Goal: Task Accomplishment & Management: Manage account settings

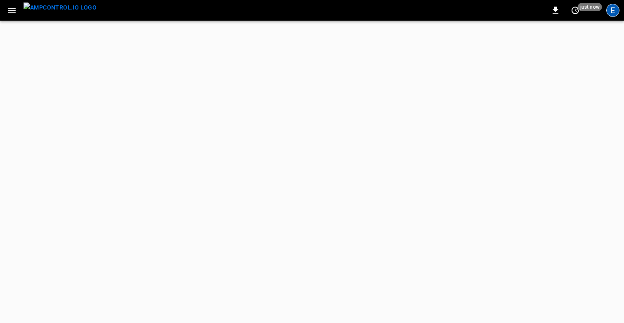
click at [613, 13] on div "E" at bounding box center [612, 10] width 13 height 13
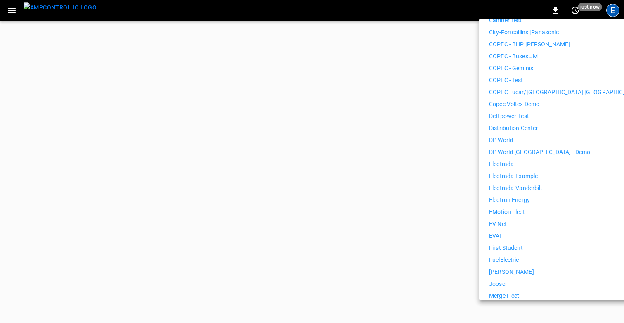
scroll to position [248, 0]
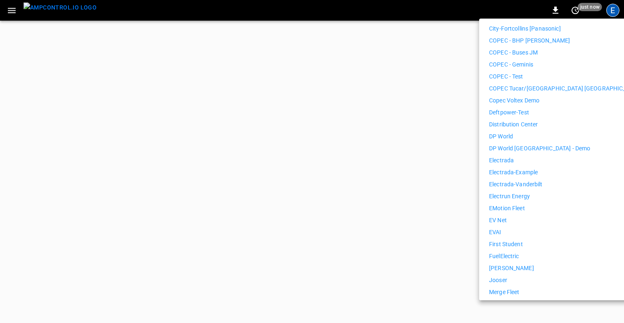
click at [514, 240] on p "First Student" at bounding box center [506, 244] width 34 height 9
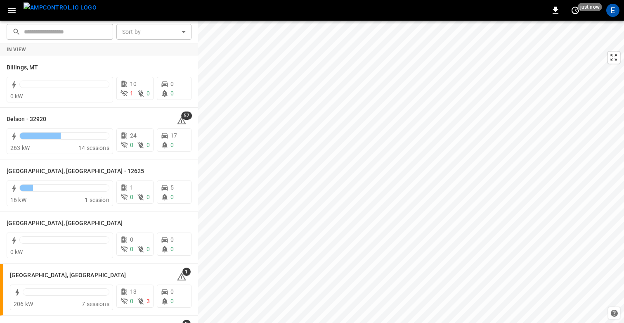
click at [11, 9] on icon "button" at bounding box center [12, 10] width 10 height 10
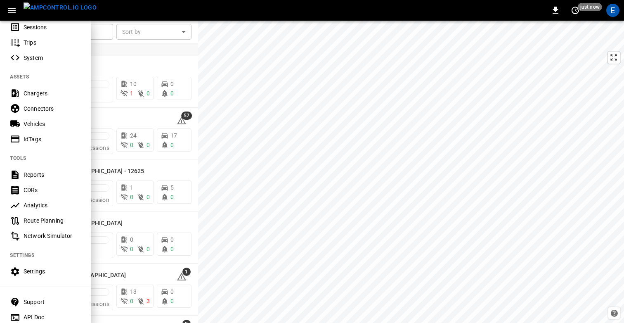
scroll to position [124, 0]
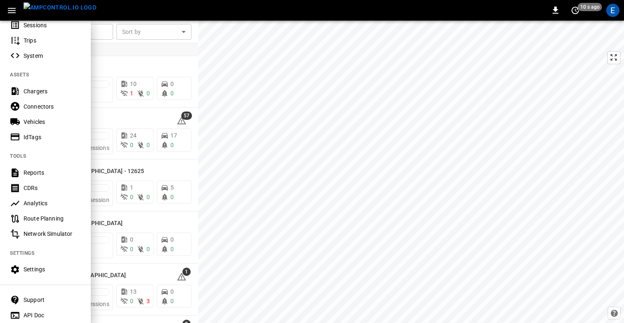
click at [31, 269] on div "Settings" at bounding box center [52, 269] width 57 height 8
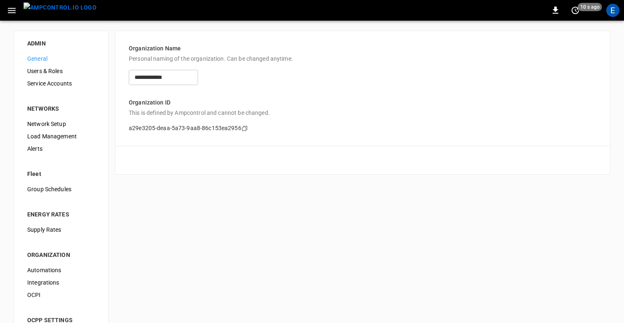
click at [52, 73] on span "Users & Roles" at bounding box center [61, 71] width 68 height 9
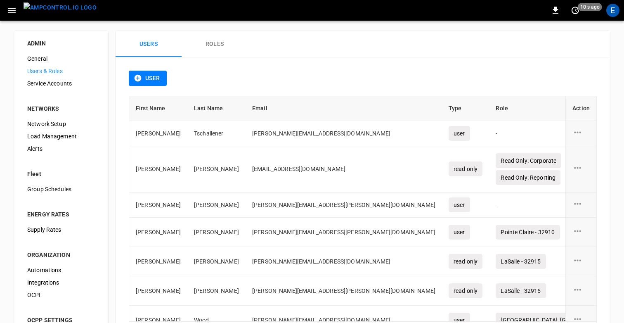
click at [54, 120] on span "Network Setup" at bounding box center [61, 124] width 68 height 9
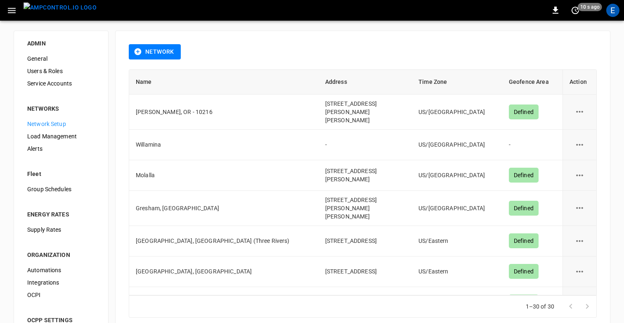
click at [54, 134] on span "Load Management" at bounding box center [61, 136] width 68 height 9
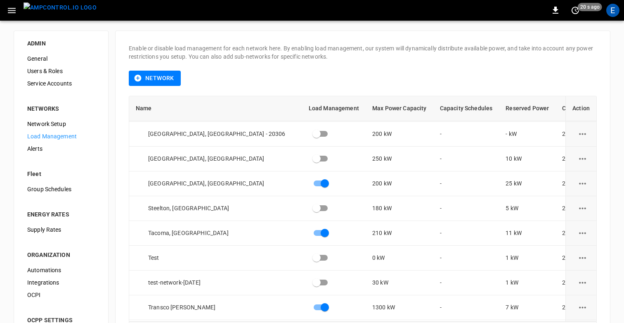
scroll to position [501, 0]
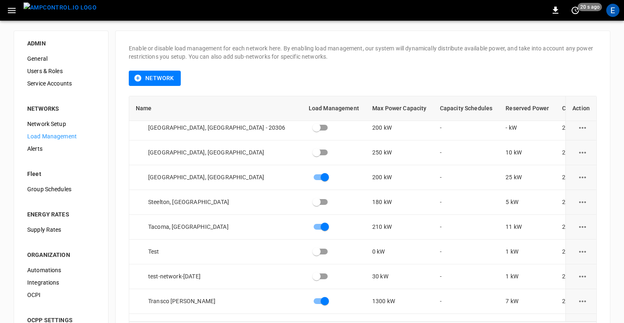
click at [7, 8] on icon "button" at bounding box center [12, 10] width 10 height 10
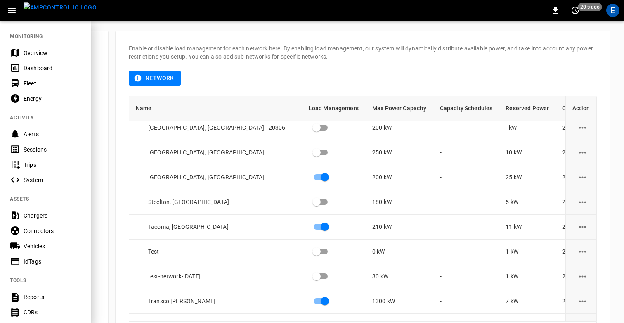
click at [30, 54] on div "Overview" at bounding box center [52, 53] width 57 height 8
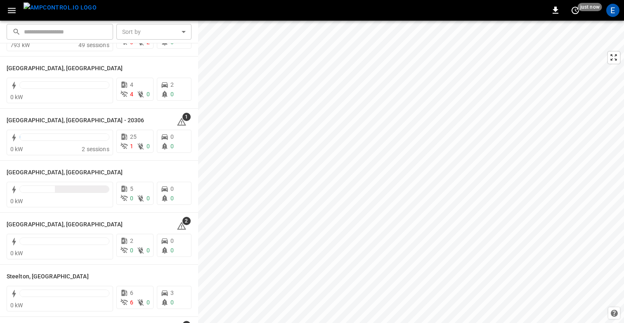
scroll to position [935, 0]
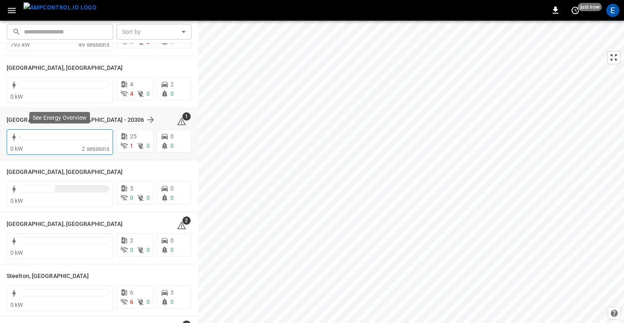
click at [55, 148] on div "0 kW" at bounding box center [45, 148] width 71 height 8
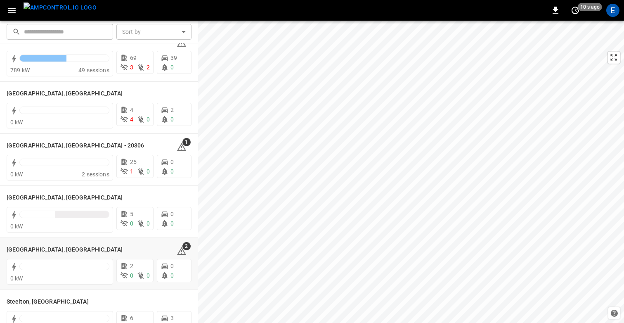
scroll to position [911, 0]
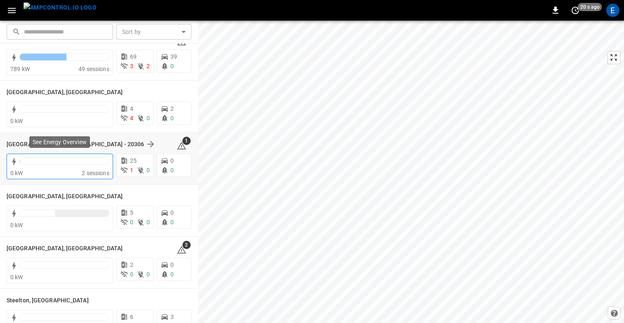
click at [36, 173] on div "0 kW" at bounding box center [45, 173] width 71 height 8
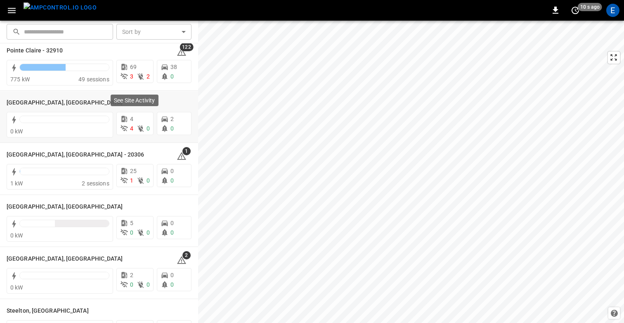
scroll to position [904, 0]
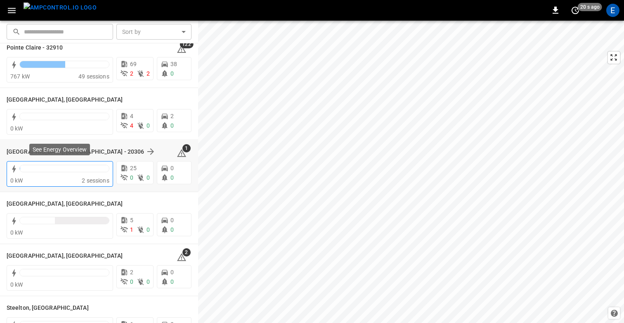
click at [49, 178] on div "0 kW" at bounding box center [45, 180] width 71 height 8
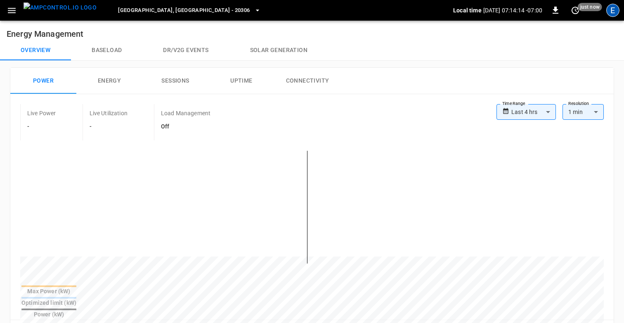
click at [615, 10] on div "E" at bounding box center [612, 10] width 13 height 13
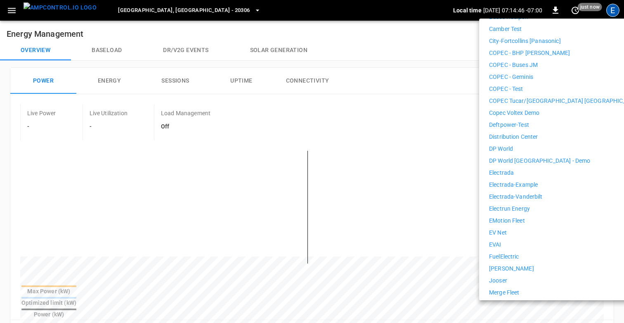
scroll to position [236, 0]
click at [539, 168] on li "Electrada" at bounding box center [565, 172] width 152 height 9
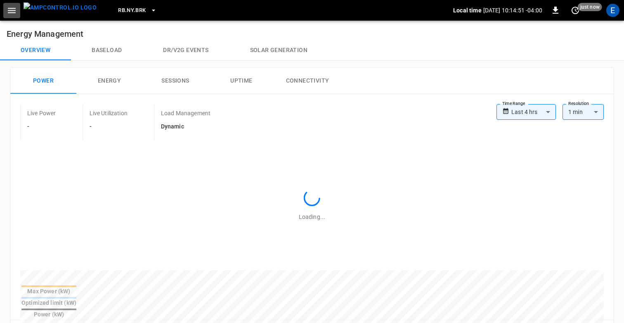
click at [9, 11] on icon "button" at bounding box center [12, 10] width 10 height 10
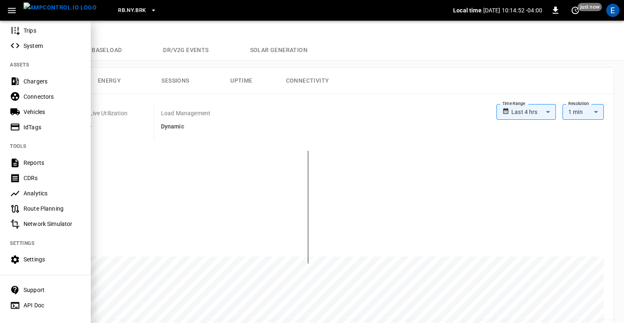
scroll to position [149, 0]
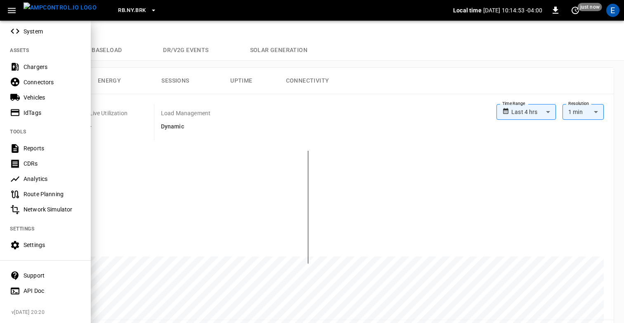
click at [33, 242] on div "Settings" at bounding box center [52, 245] width 57 height 8
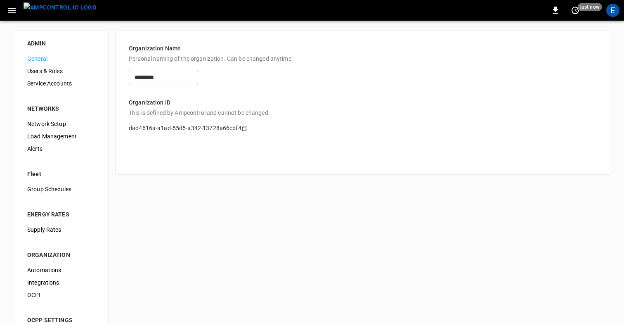
click at [49, 138] on span "Load Management" at bounding box center [61, 136] width 68 height 9
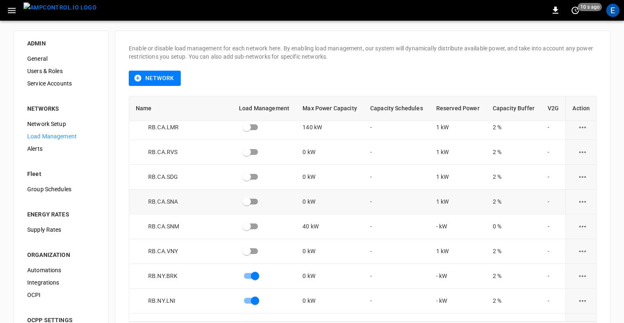
scroll to position [790, 0]
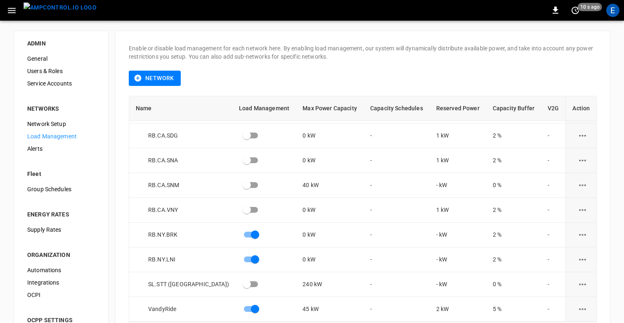
click at [11, 8] on icon "button" at bounding box center [12, 10] width 8 height 5
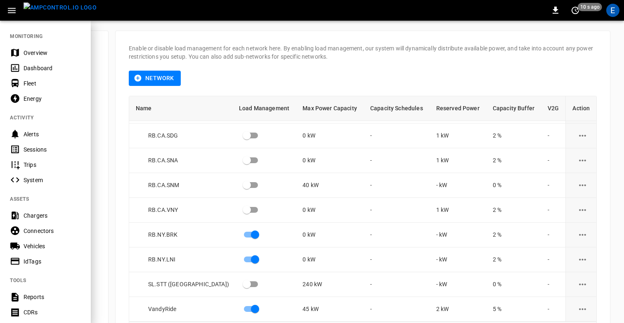
click at [31, 52] on div "Overview" at bounding box center [52, 53] width 57 height 8
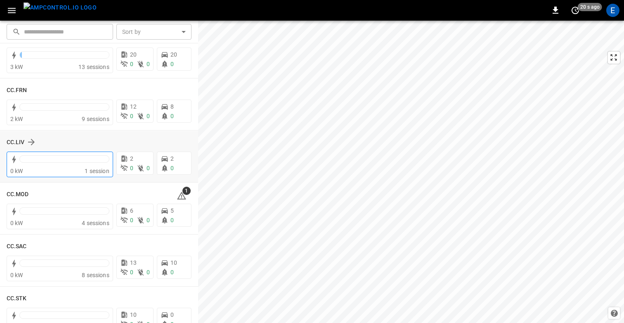
scroll to position [444, 0]
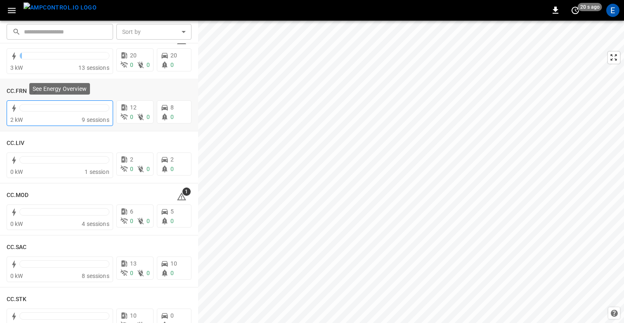
click at [58, 110] on div at bounding box center [64, 107] width 90 height 7
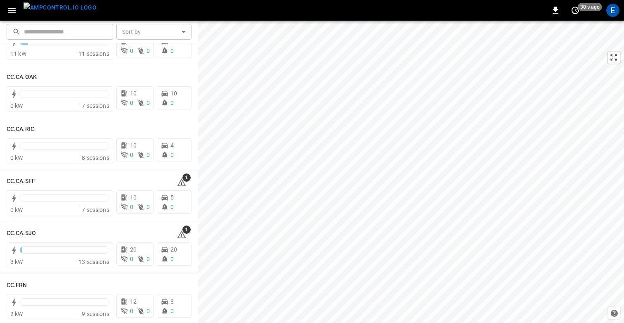
scroll to position [252, 0]
